Goal: Transaction & Acquisition: Purchase product/service

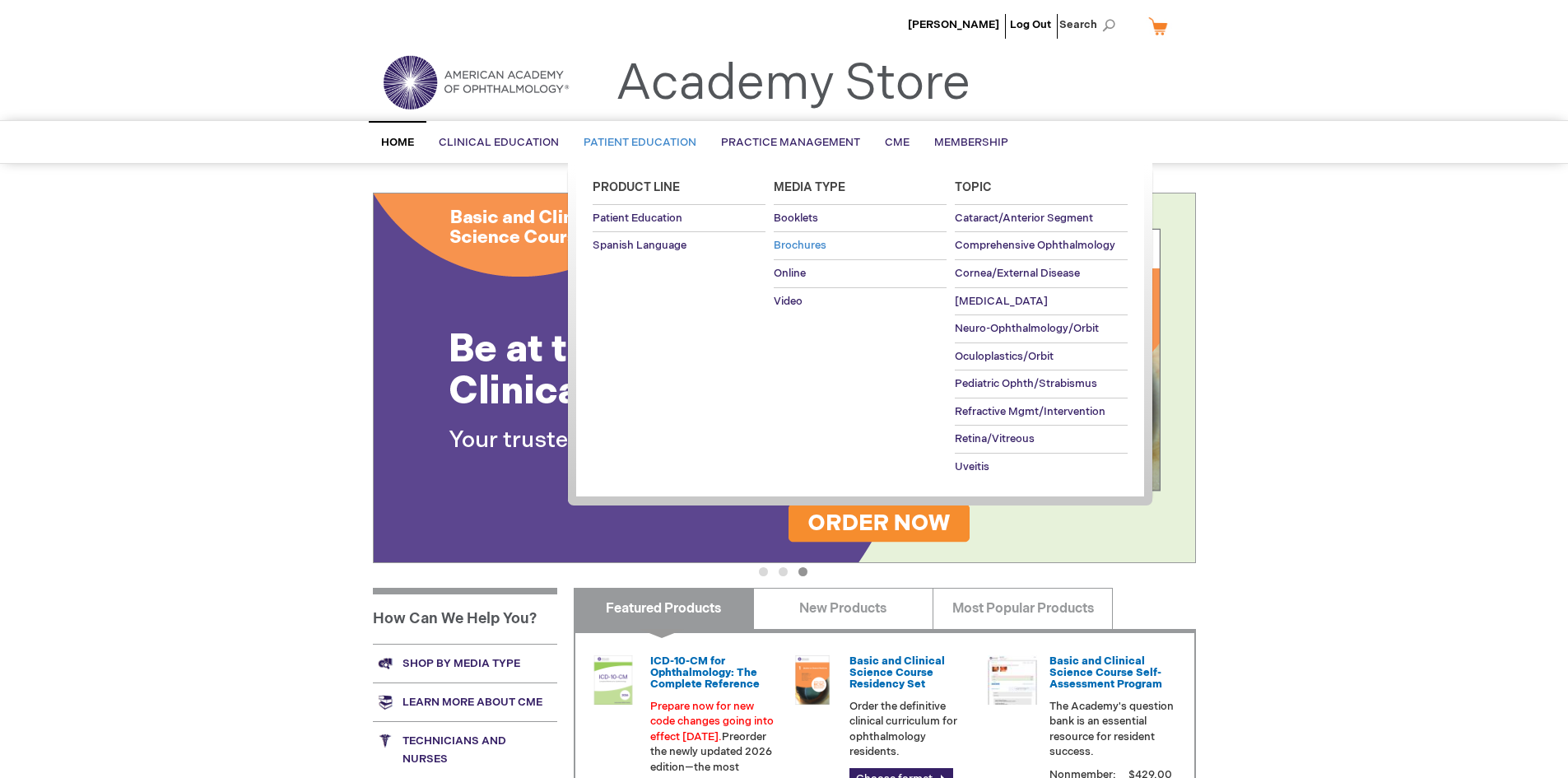
click at [810, 240] on span "Brochures" at bounding box center [800, 245] width 53 height 13
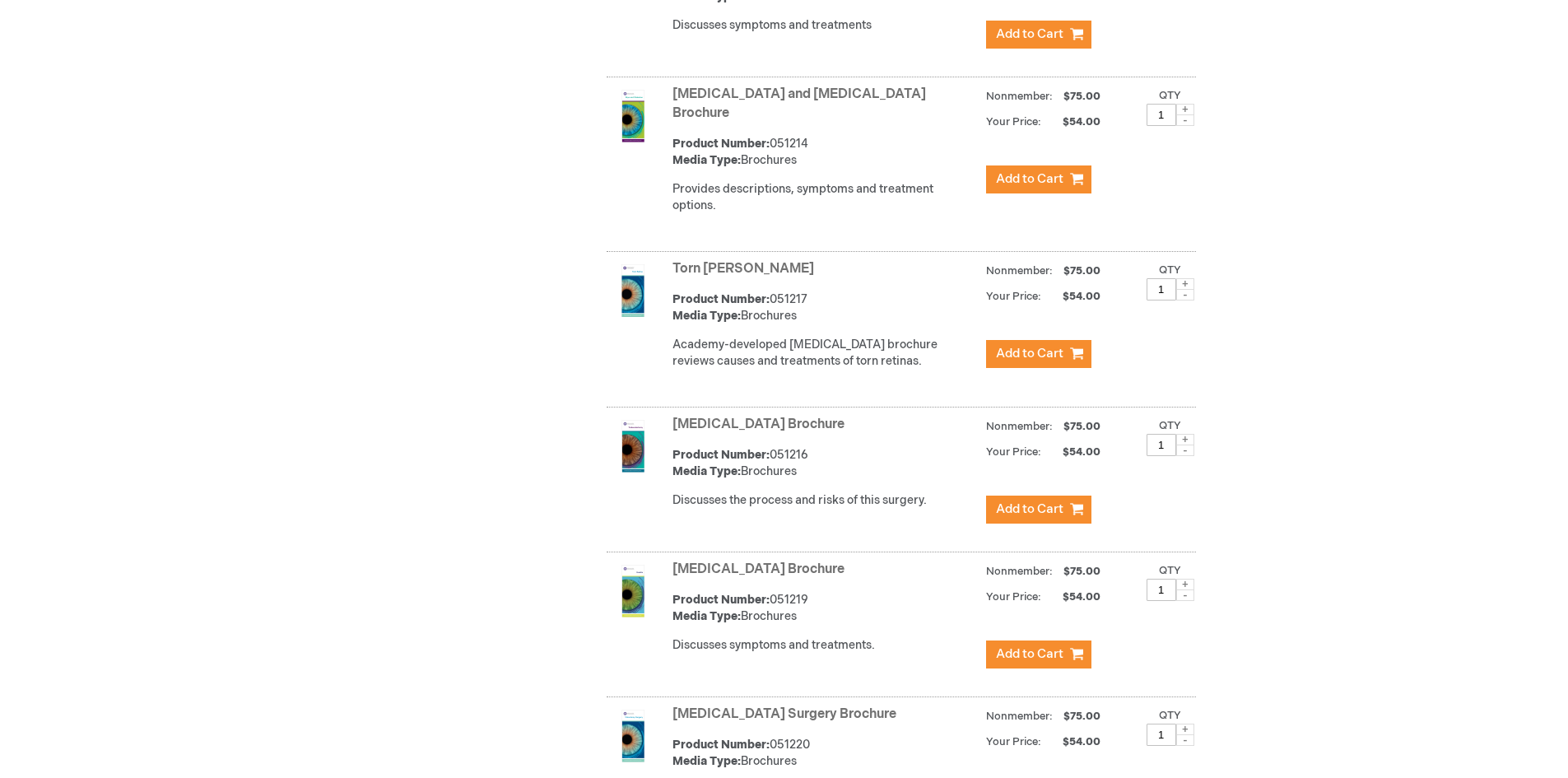
scroll to position [6783, 0]
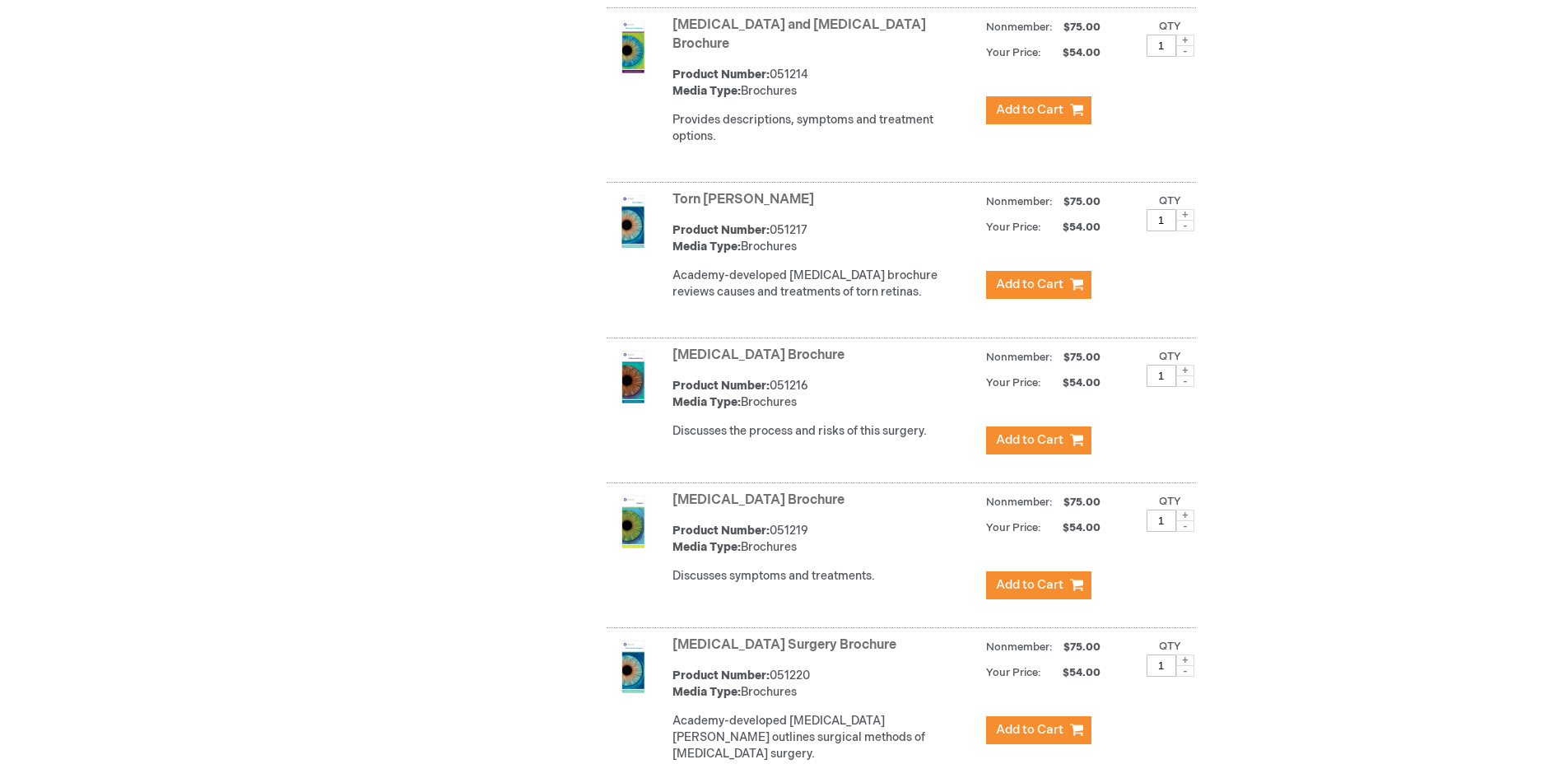
click at [750, 347] on link "[MEDICAL_DATA] Brochure" at bounding box center [758, 355] width 172 height 16
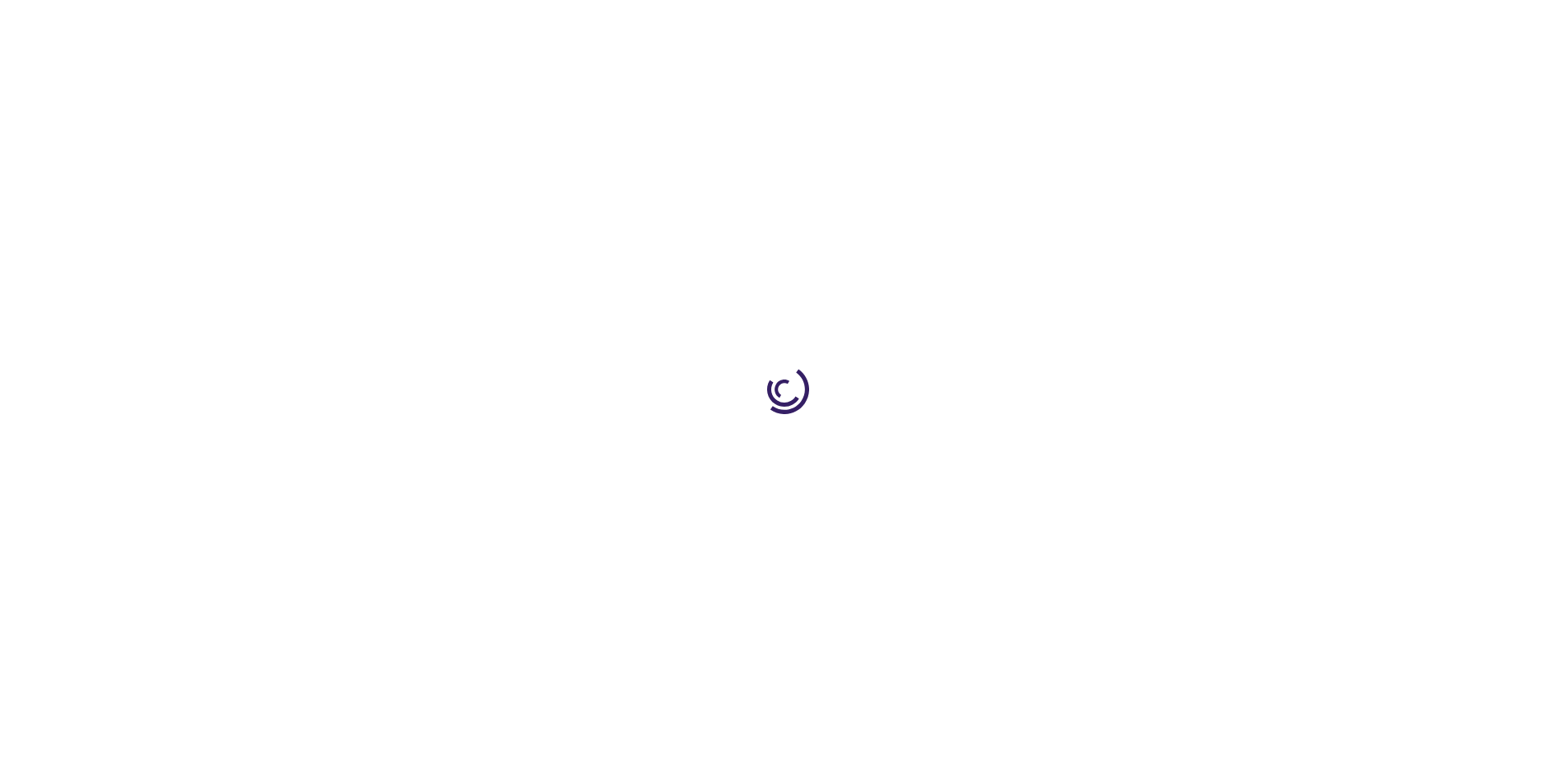
type input "1"
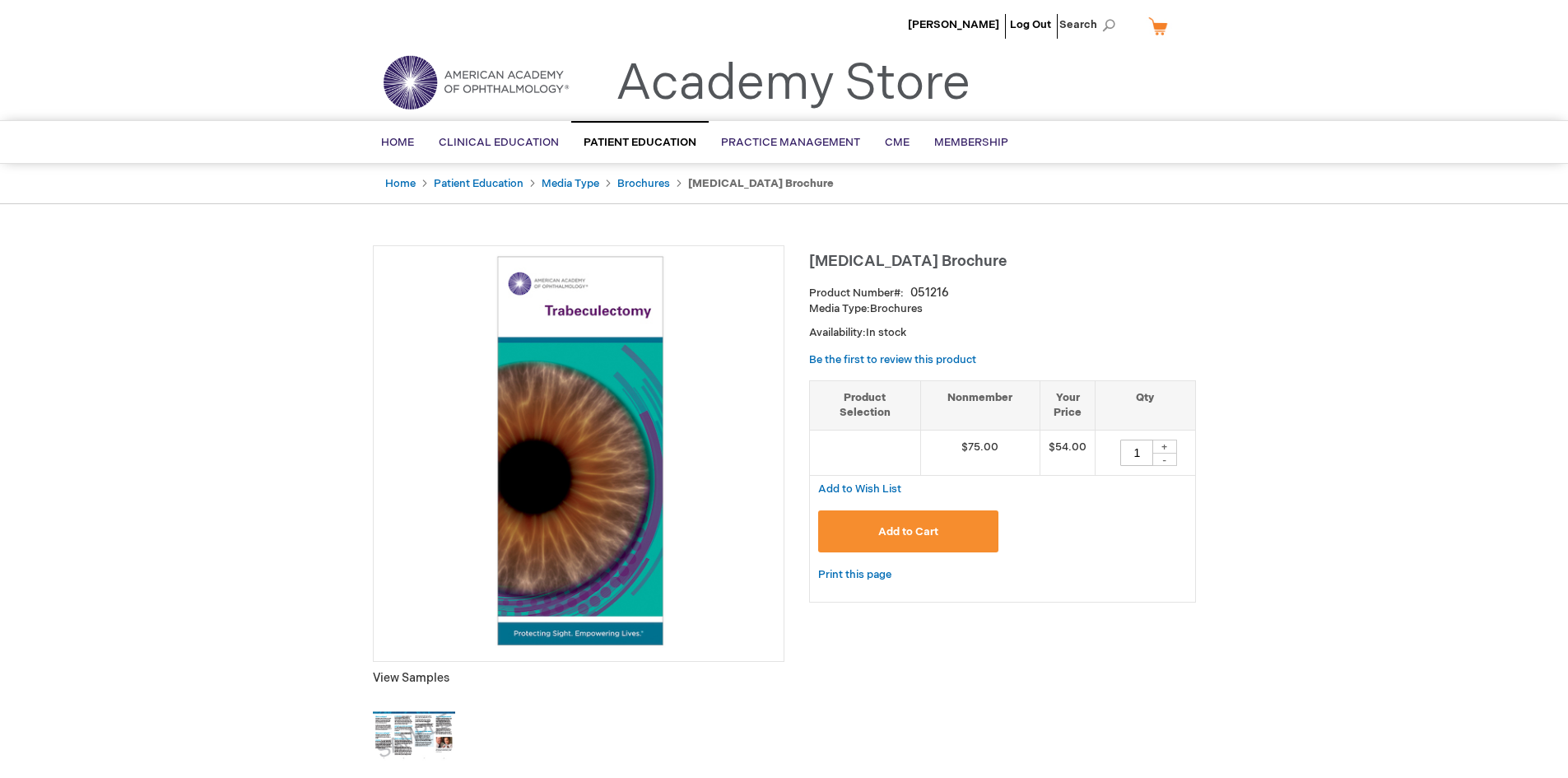
click at [428, 742] on img at bounding box center [414, 736] width 82 height 83
